Goal: Task Accomplishment & Management: Use online tool/utility

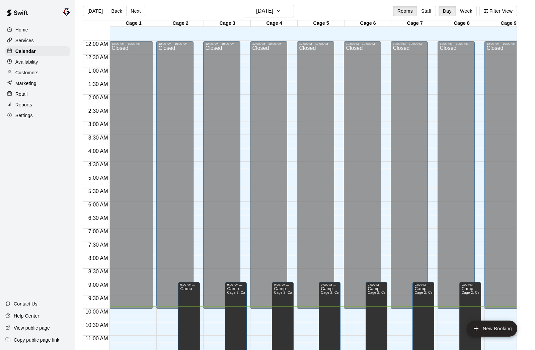
scroll to position [202, 0]
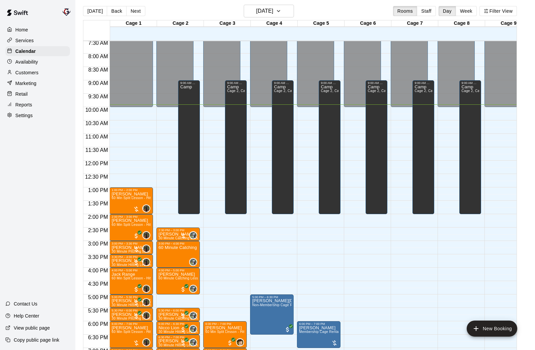
click at [26, 71] on p "Customers" at bounding box center [26, 72] width 23 height 7
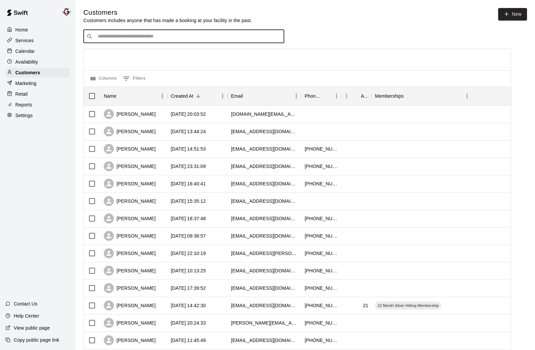
click at [189, 33] on input "Search customers by name or email" at bounding box center [188, 36] width 185 height 7
type input "****"
click at [162, 57] on div "[PERSON_NAME] [EMAIL_ADDRESS][DOMAIN_NAME]" at bounding box center [190, 54] width 177 height 14
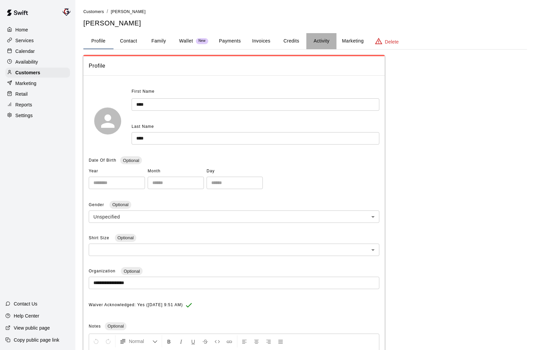
click at [317, 39] on button "Activity" at bounding box center [321, 41] width 30 height 16
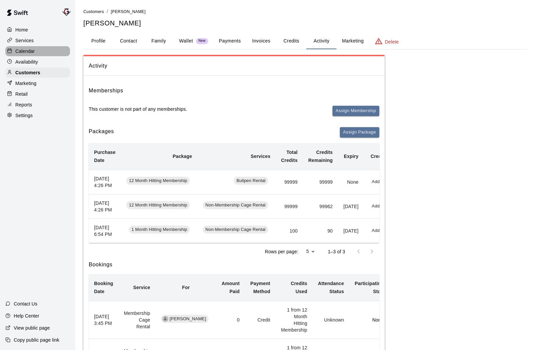
click at [29, 49] on p "Calendar" at bounding box center [24, 51] width 19 height 7
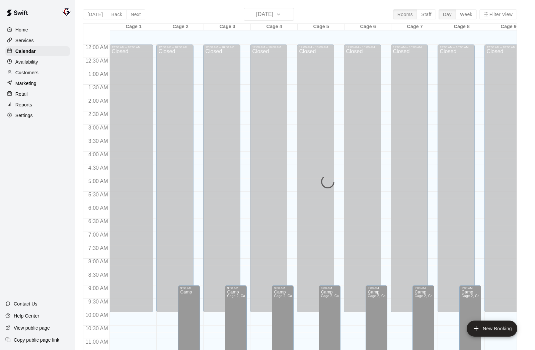
scroll to position [266, 0]
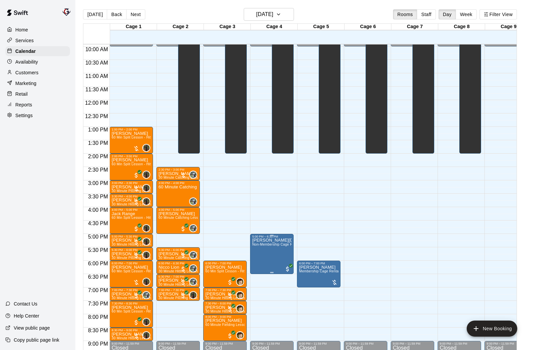
click at [257, 244] on icon "edit" at bounding box center [259, 245] width 8 height 8
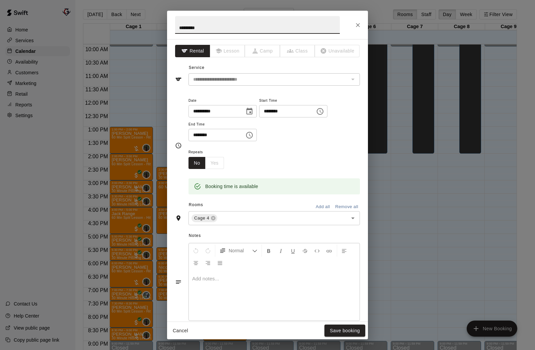
scroll to position [75, 0]
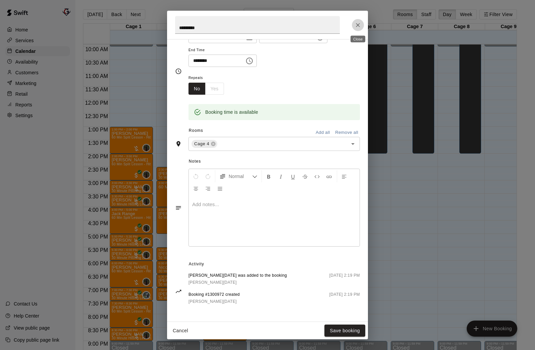
click at [359, 25] on icon "Close" at bounding box center [357, 25] width 7 height 7
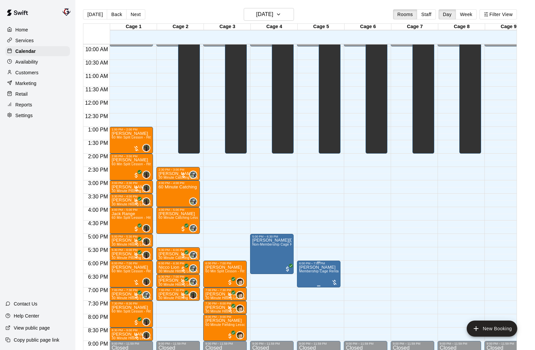
click at [307, 270] on icon "edit" at bounding box center [306, 272] width 8 height 8
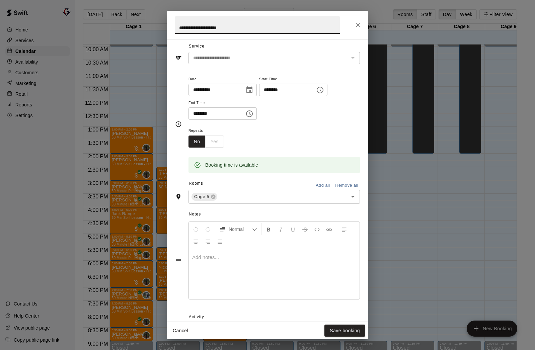
scroll to position [0, 0]
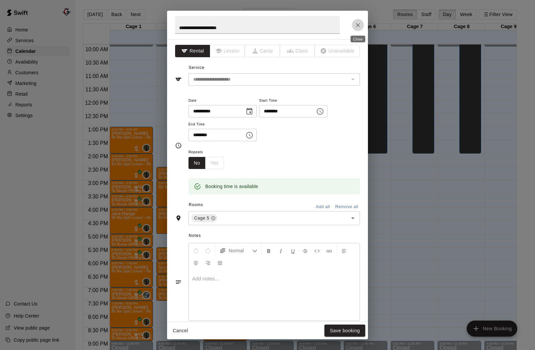
click at [359, 26] on icon "Close" at bounding box center [358, 25] width 4 height 4
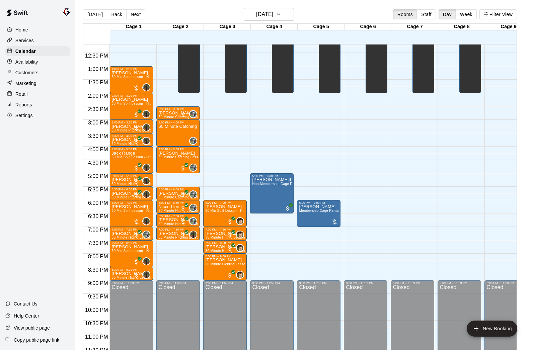
scroll to position [330, 0]
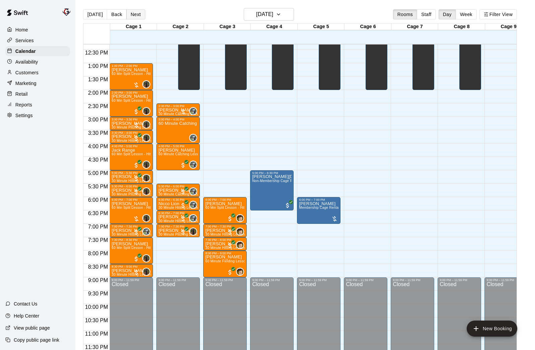
click at [135, 14] on button "Next" at bounding box center [135, 14] width 19 height 10
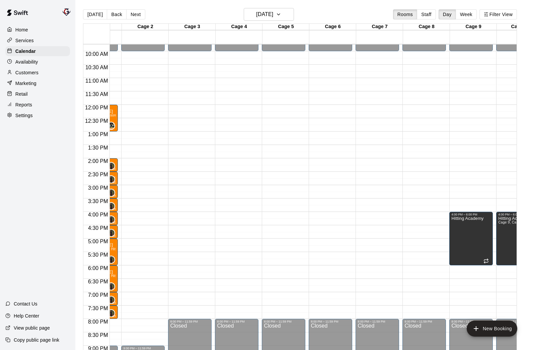
scroll to position [0, 0]
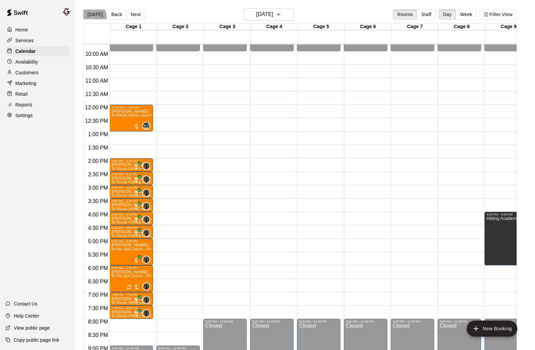
click at [91, 17] on button "[DATE]" at bounding box center [95, 14] width 24 height 10
